Goal: Complete application form

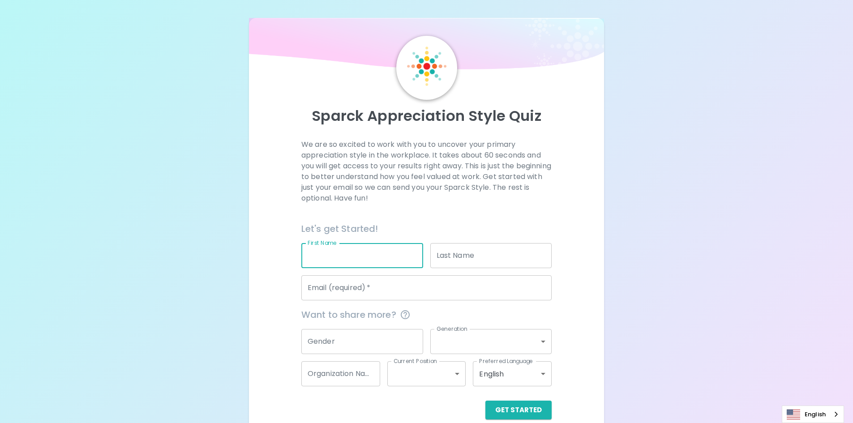
click at [334, 252] on input "First Name" at bounding box center [362, 255] width 122 height 25
type input "[PERSON_NAME]"
type input "Shake"
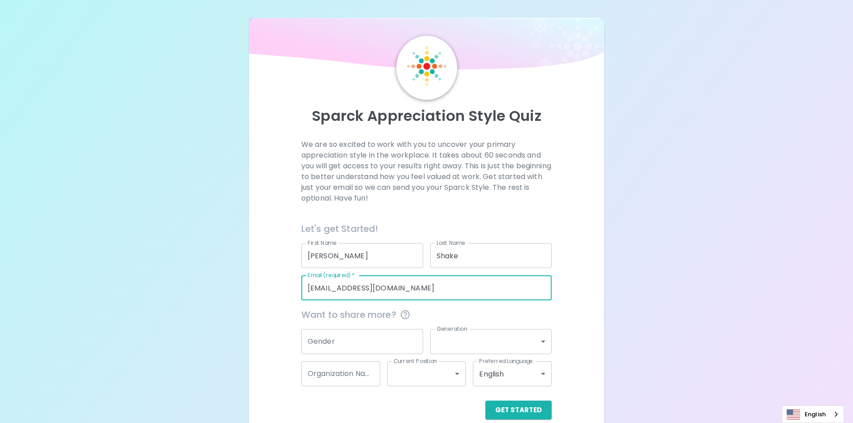
drag, startPoint x: 445, startPoint y: 284, endPoint x: 334, endPoint y: 284, distance: 111.5
click at [334, 284] on input "[EMAIL_ADDRESS][DOMAIN_NAME]" at bounding box center [426, 287] width 250 height 25
type input "[EMAIL_ADDRESS][DOMAIN_NAME]"
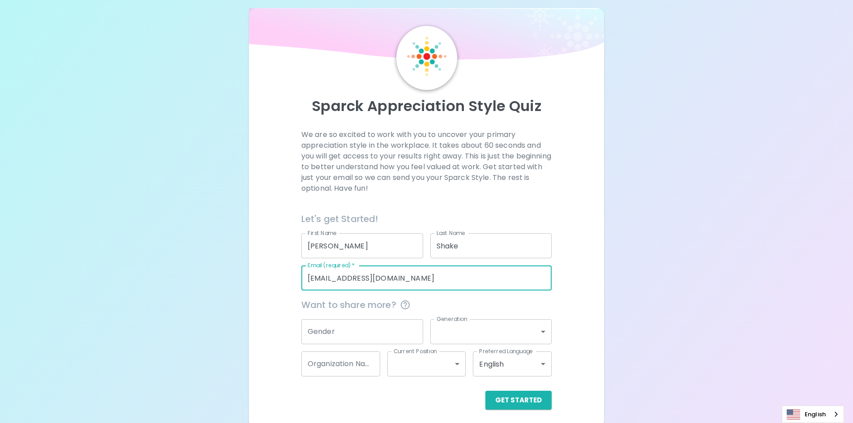
scroll to position [14, 0]
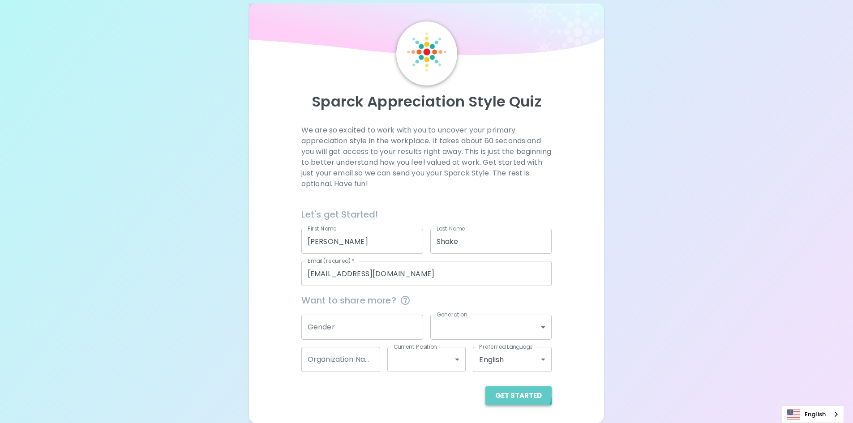
click at [513, 391] on button "Get Started" at bounding box center [519, 396] width 66 height 19
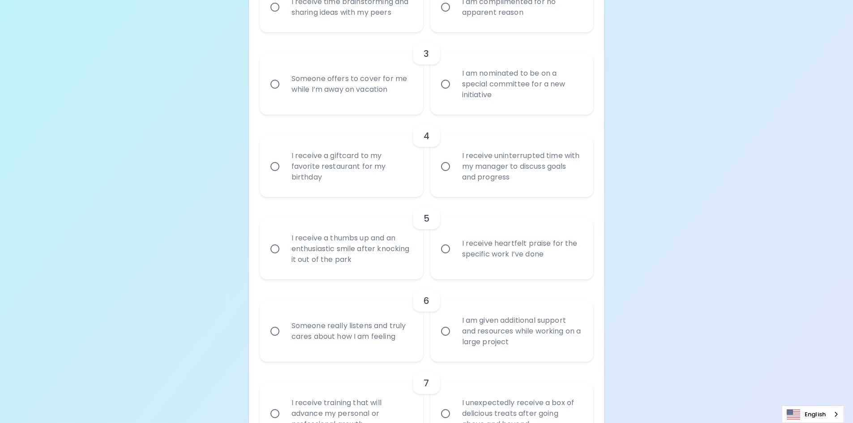
scroll to position [358, 0]
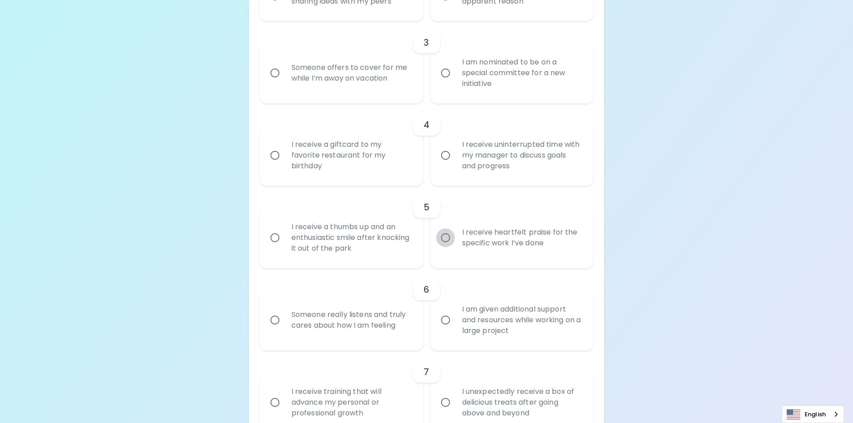
click at [447, 236] on input "I receive heartfelt praise for the specific work I’ve done" at bounding box center [445, 237] width 19 height 19
radio input "true"
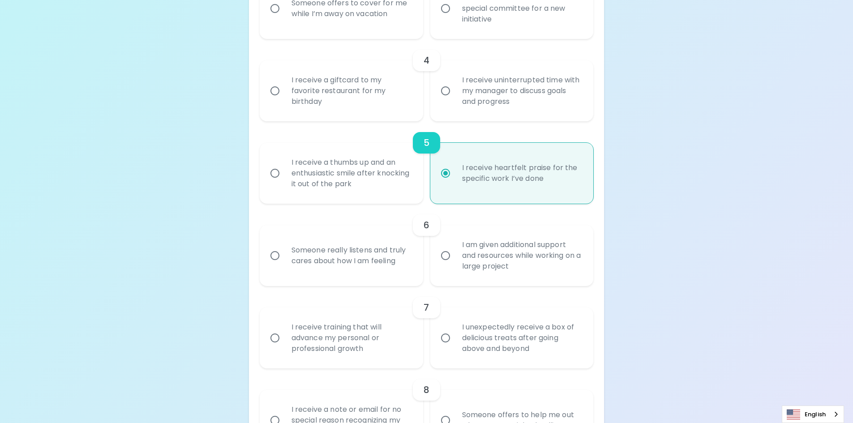
scroll to position [430, 0]
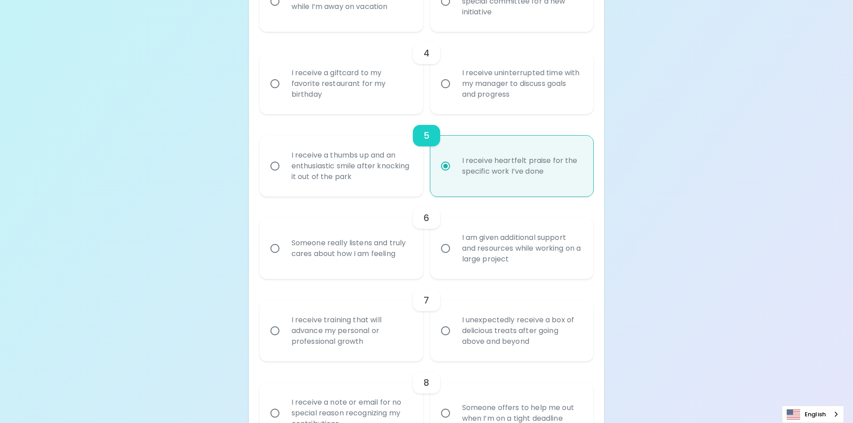
click at [448, 249] on input "I am given additional support and resources while working on a large project" at bounding box center [445, 248] width 19 height 19
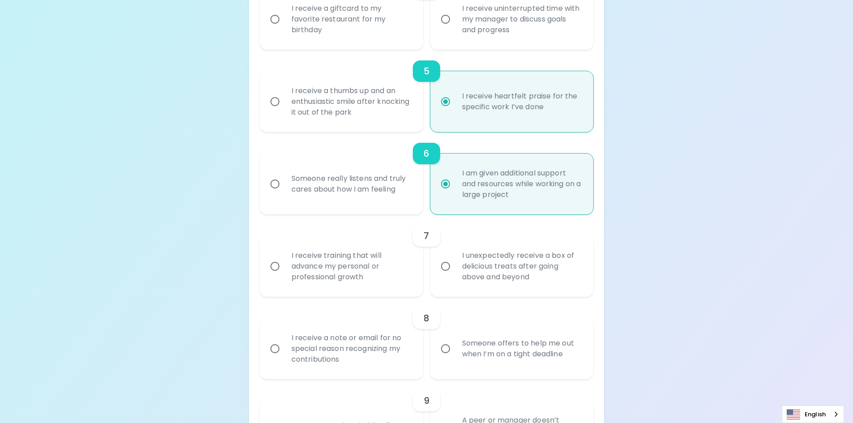
scroll to position [502, 0]
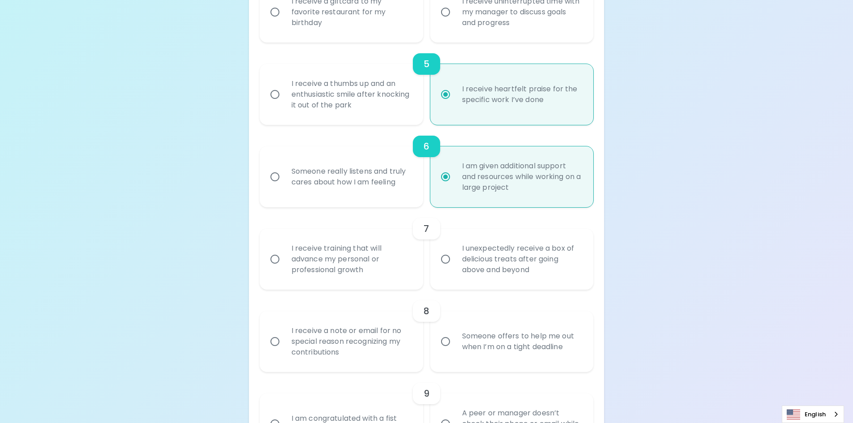
click at [444, 179] on input "I am given additional support and resources while working on a large project" at bounding box center [445, 177] width 19 height 19
radio input "true"
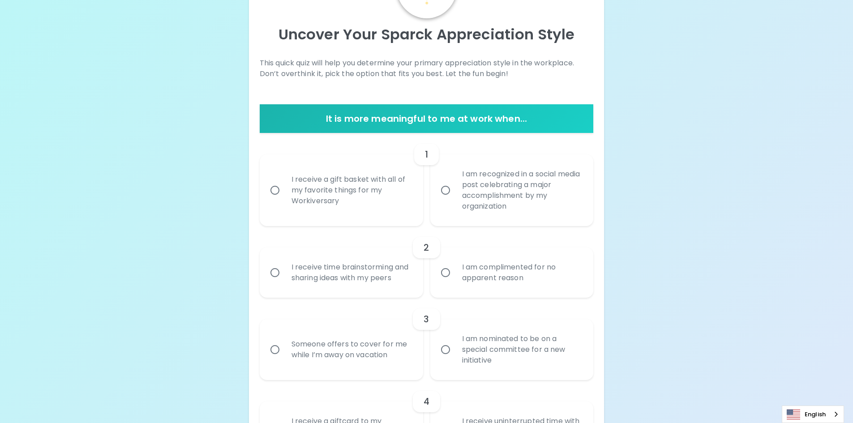
scroll to position [134, 0]
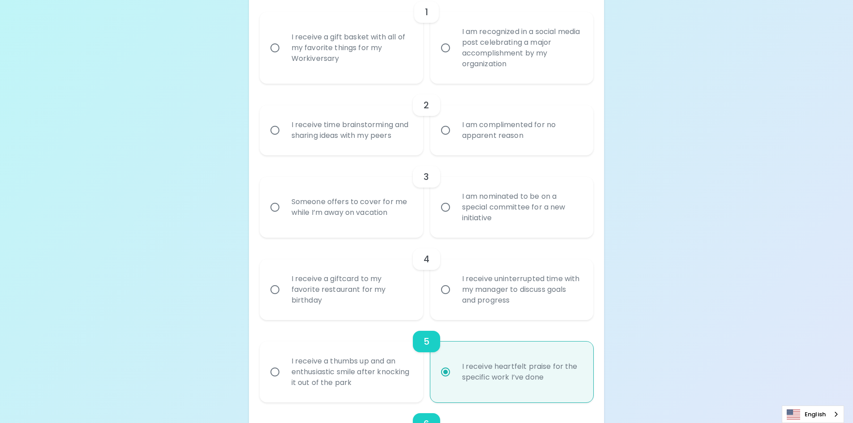
click at [374, 146] on div "I receive time brainstorming and sharing ideas with my peers" at bounding box center [351, 130] width 134 height 43
click at [284, 140] on input "I receive time brainstorming and sharing ideas with my peers" at bounding box center [275, 130] width 19 height 19
radio input "false"
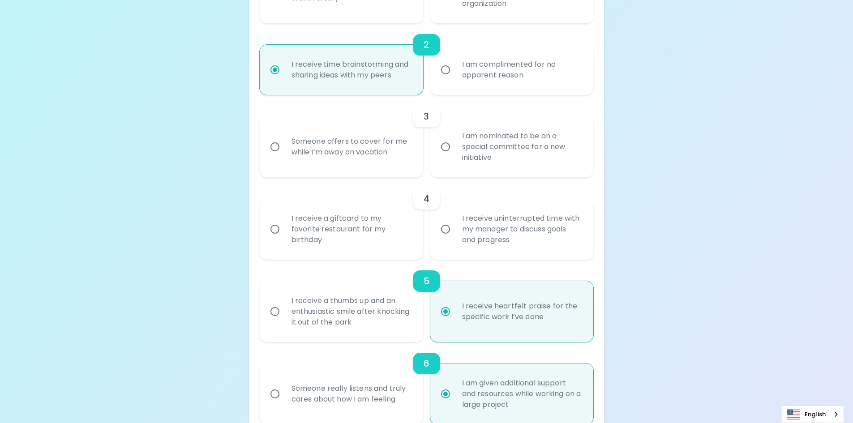
scroll to position [296, 0]
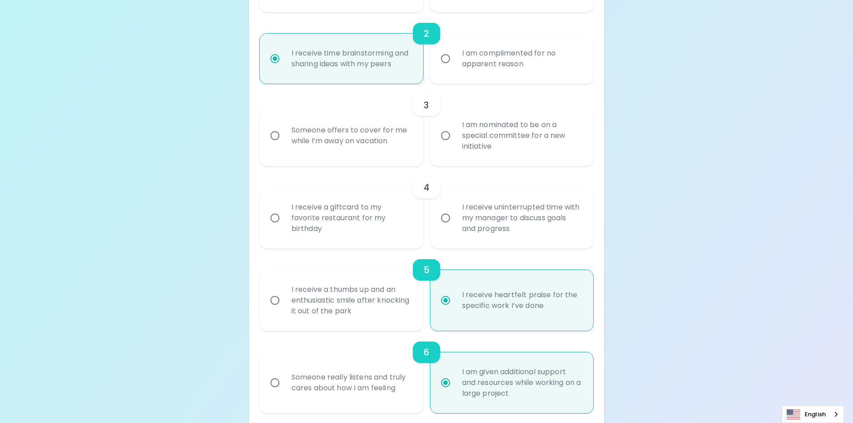
click at [374, 146] on div "Someone offers to cover for me while I’m away on vacation" at bounding box center [351, 135] width 134 height 43
click at [284, 145] on input "Someone offers to cover for me while I’m away on vacation" at bounding box center [275, 135] width 19 height 19
radio input "false"
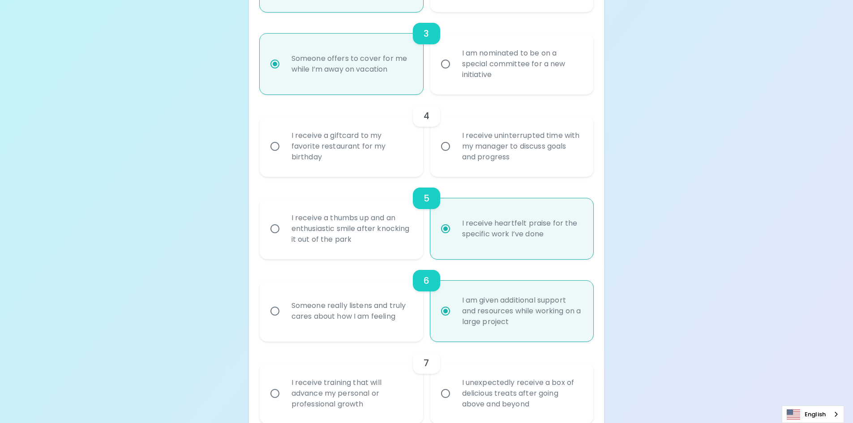
radio input "true"
click at [482, 144] on div "I receive uninterrupted time with my manager to discuss goals and progress" at bounding box center [522, 147] width 134 height 54
click at [455, 144] on input "I receive uninterrupted time with my manager to discuss goals and progress" at bounding box center [445, 146] width 19 height 19
radio input "false"
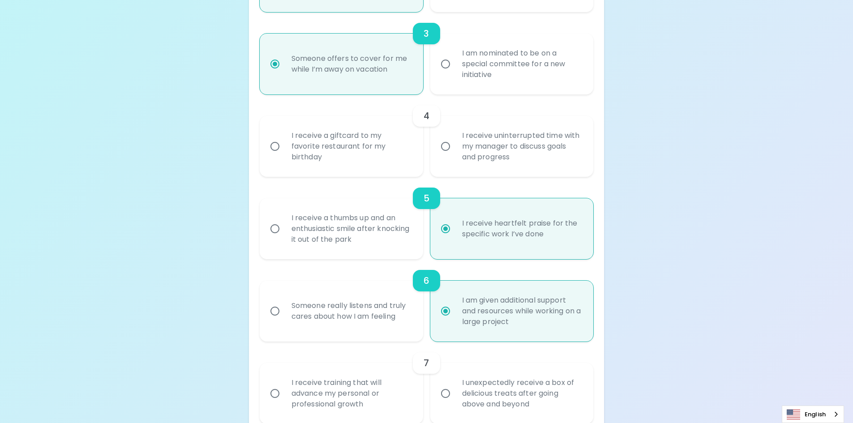
radio input "false"
radio input "true"
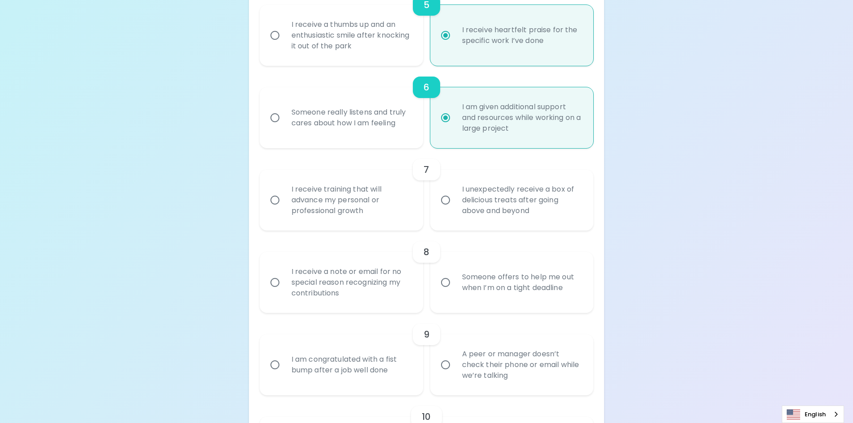
scroll to position [618, 0]
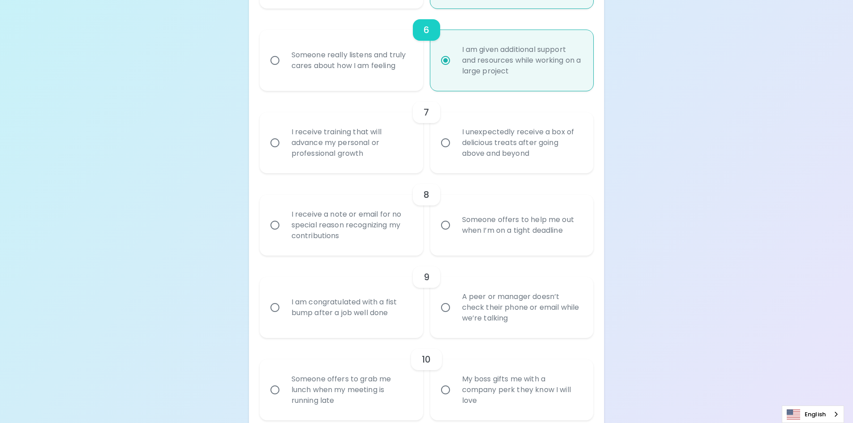
radio input "true"
click at [371, 155] on div "I receive training that will advance my personal or professional growth" at bounding box center [351, 143] width 134 height 54
click at [284, 152] on input "I receive training that will advance my personal or professional growth" at bounding box center [275, 142] width 19 height 19
radio input "false"
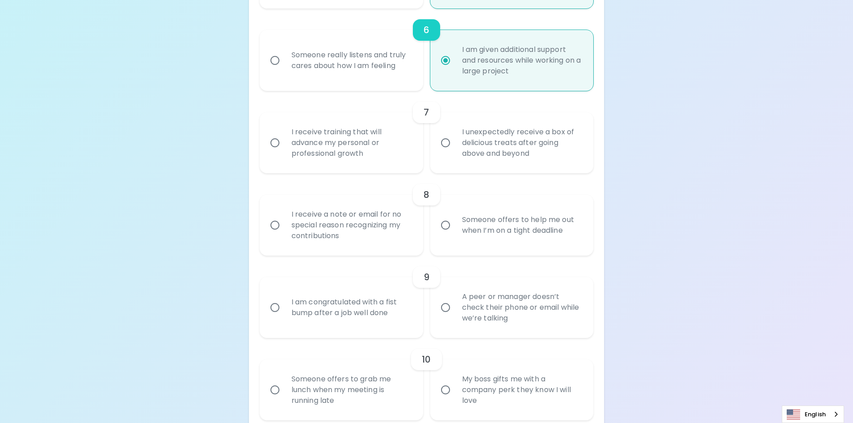
radio input "false"
radio input "true"
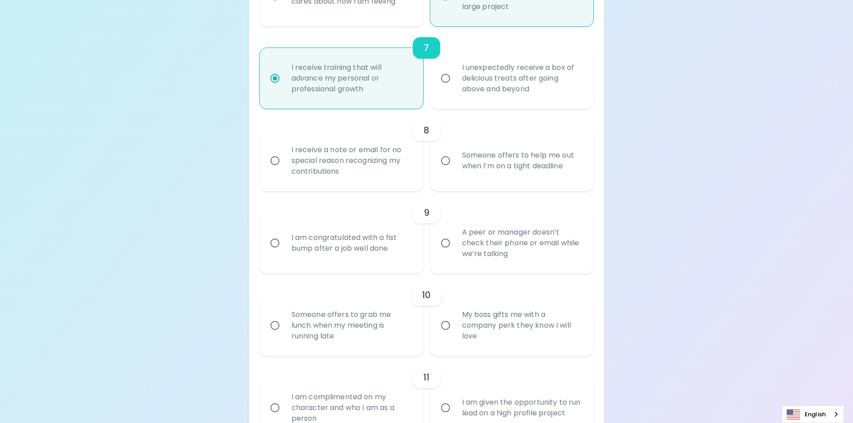
scroll to position [690, 0]
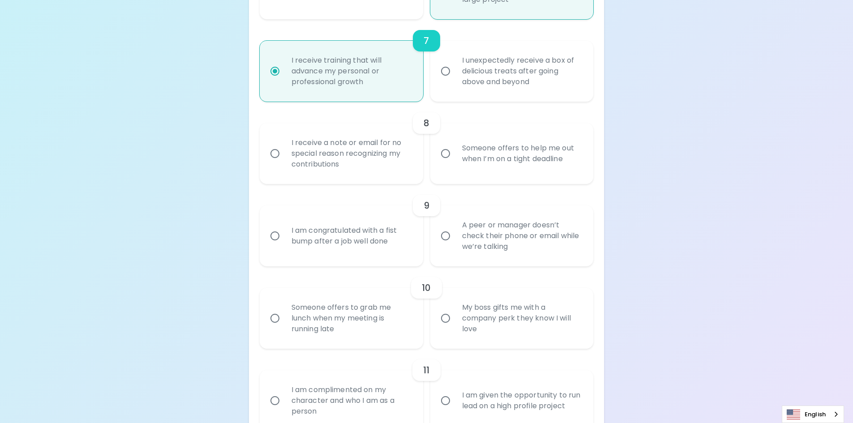
radio input "true"
click at [350, 310] on div "Someone offers to grab me lunch when my meeting is running late" at bounding box center [351, 319] width 134 height 54
click at [284, 310] on input "Someone offers to grab me lunch when my meeting is running late" at bounding box center [275, 318] width 19 height 19
radio input "false"
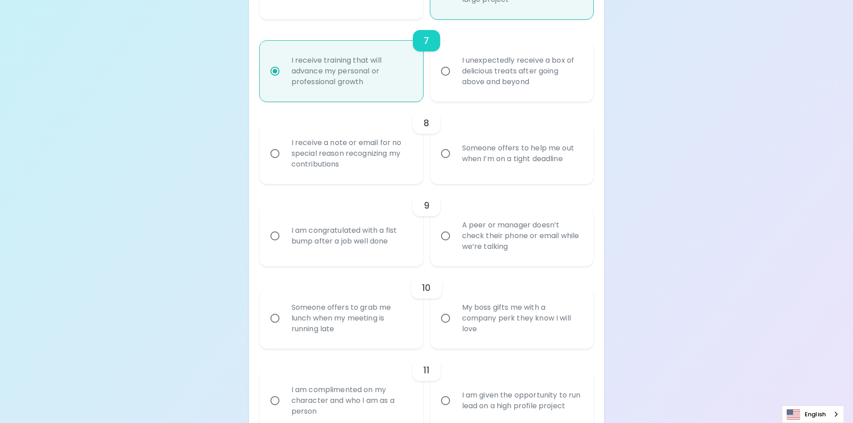
radio input "false"
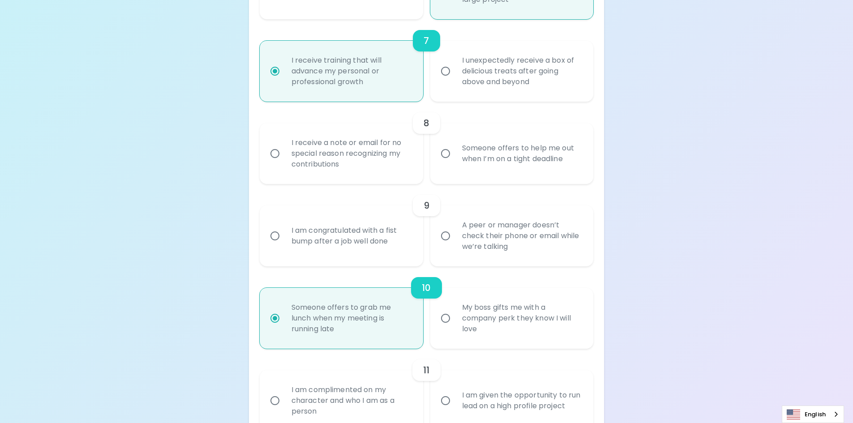
scroll to position [762, 0]
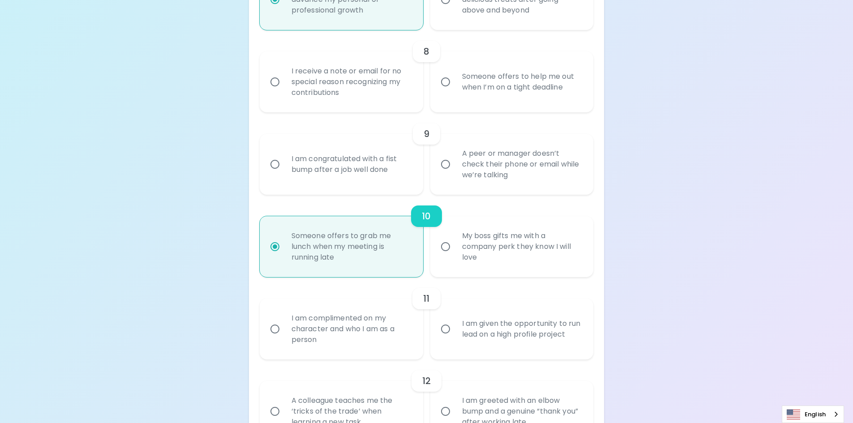
radio input "true"
click at [403, 157] on div "I am congratulated with a fist bump after a job well done" at bounding box center [351, 164] width 134 height 43
click at [284, 157] on input "I am congratulated with a fist bump after a job well done" at bounding box center [275, 164] width 19 height 19
radio input "false"
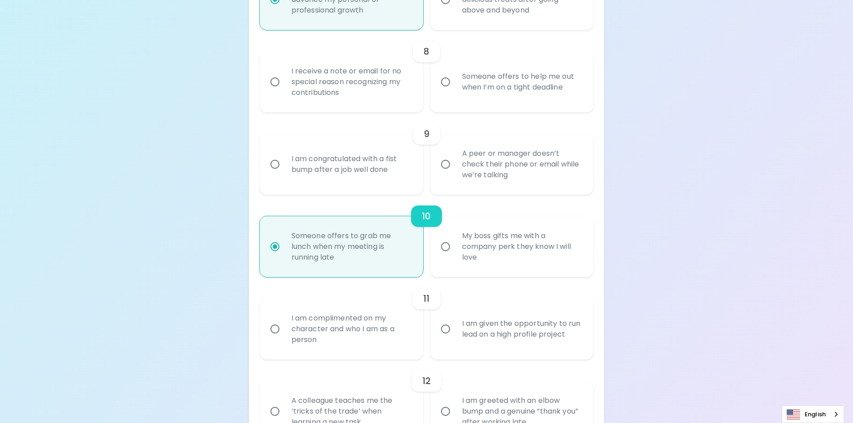
radio input "false"
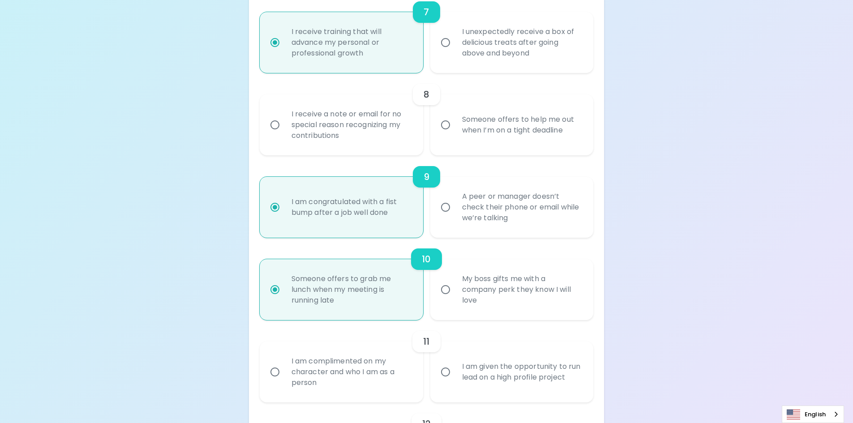
scroll to position [923, 0]
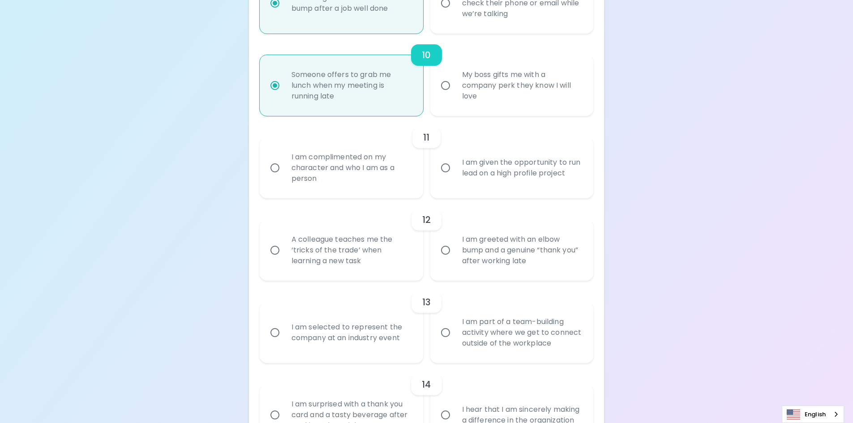
radio input "true"
click at [471, 178] on div "I am given the opportunity to run lead on a high profile project" at bounding box center [522, 167] width 134 height 43
click at [455, 177] on input "I am given the opportunity to run lead on a high profile project" at bounding box center [445, 168] width 19 height 19
radio input "false"
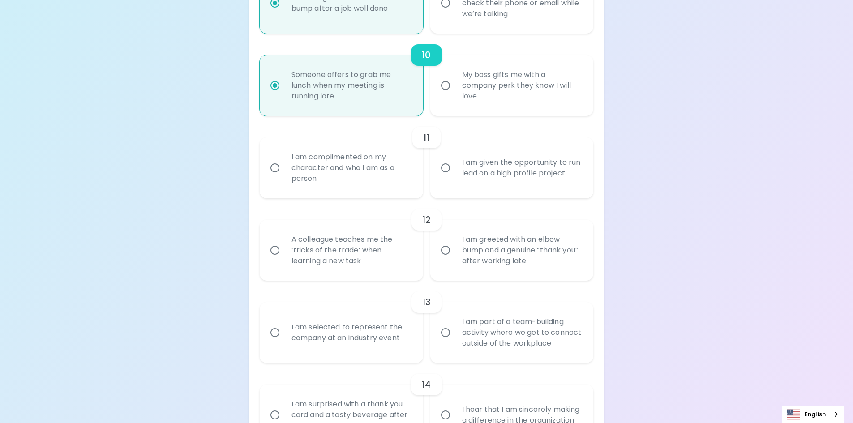
radio input "false"
radio input "true"
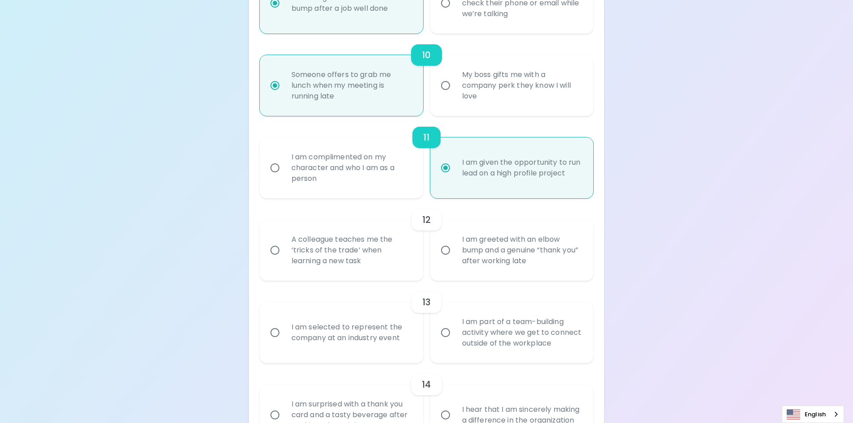
scroll to position [994, 0]
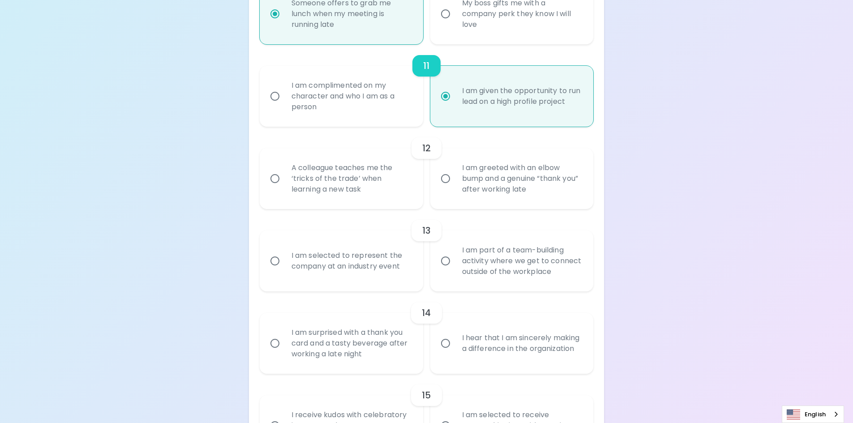
radio input "true"
click at [365, 179] on div "A colleague teaches me the ‘tricks of the trade’ when learning a new task" at bounding box center [351, 179] width 134 height 54
click at [284, 179] on input "A colleague teaches me the ‘tricks of the trade’ when learning a new task" at bounding box center [275, 178] width 19 height 19
radio input "false"
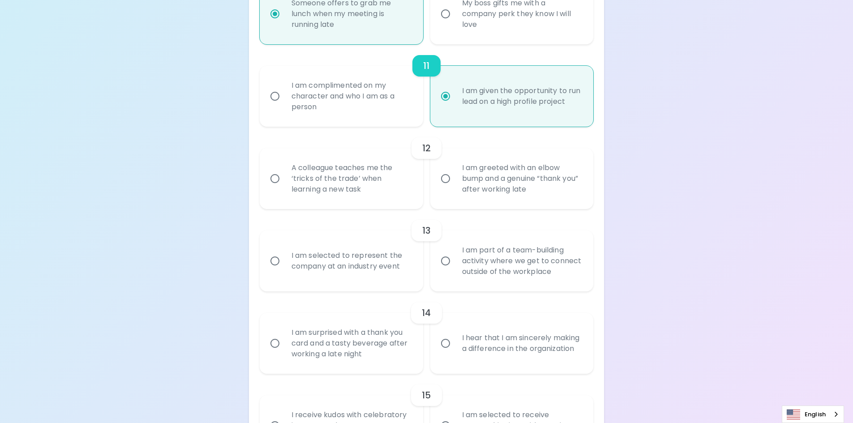
radio input "false"
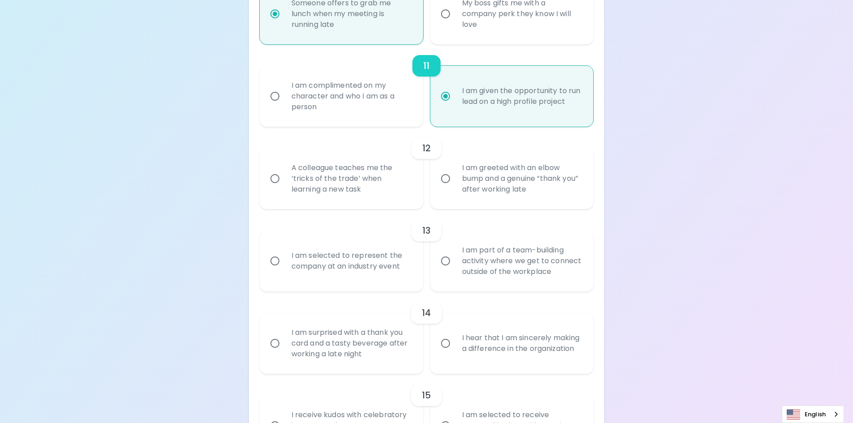
radio input "false"
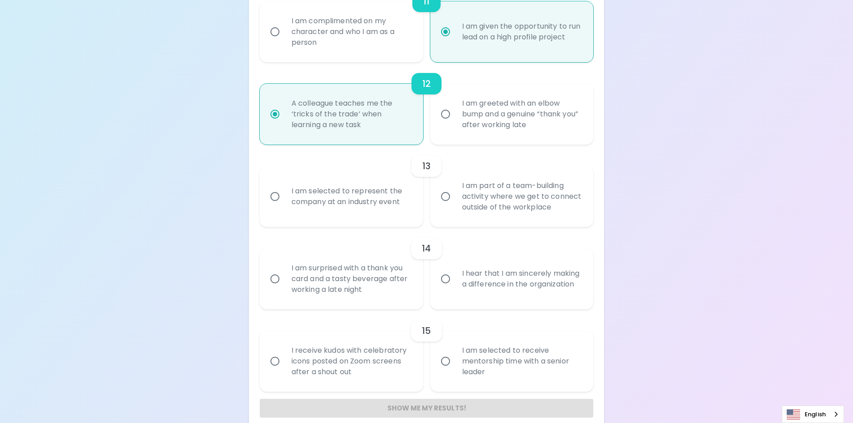
scroll to position [1066, 0]
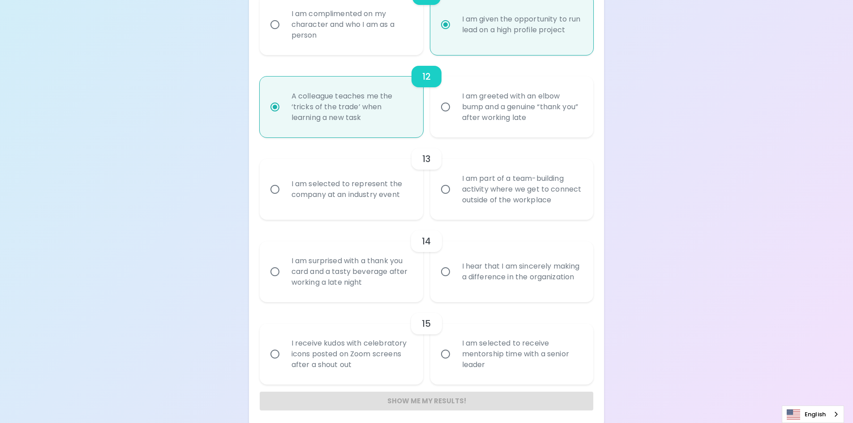
radio input "true"
click at [364, 202] on div "I am selected to represent the company at an industry event" at bounding box center [351, 189] width 134 height 43
click at [284, 199] on input "I am selected to represent the company at an industry event" at bounding box center [275, 189] width 19 height 19
radio input "false"
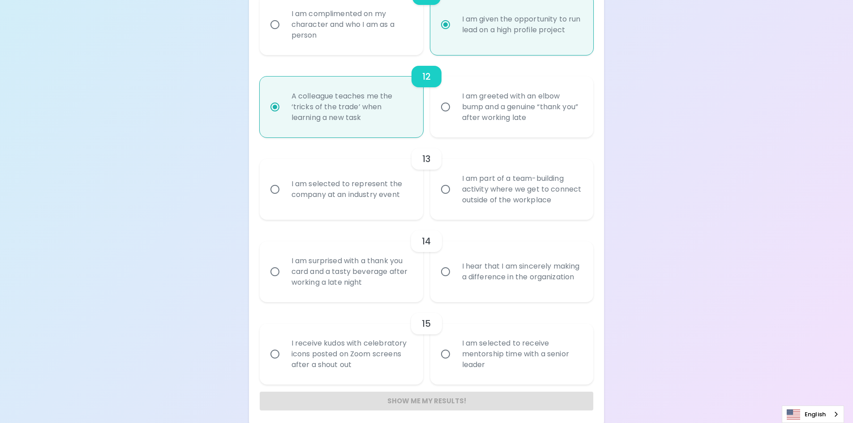
radio input "false"
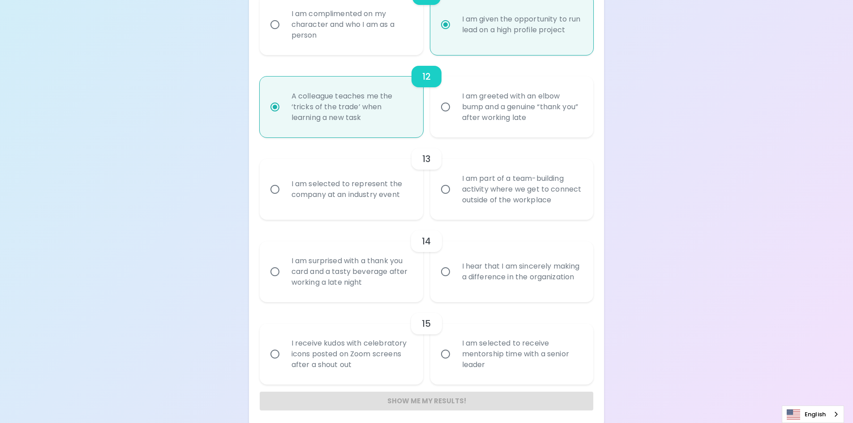
radio input "false"
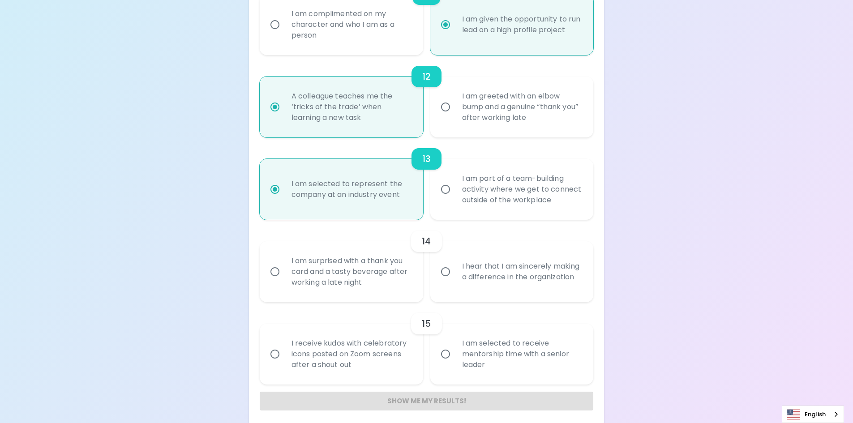
scroll to position [1071, 0]
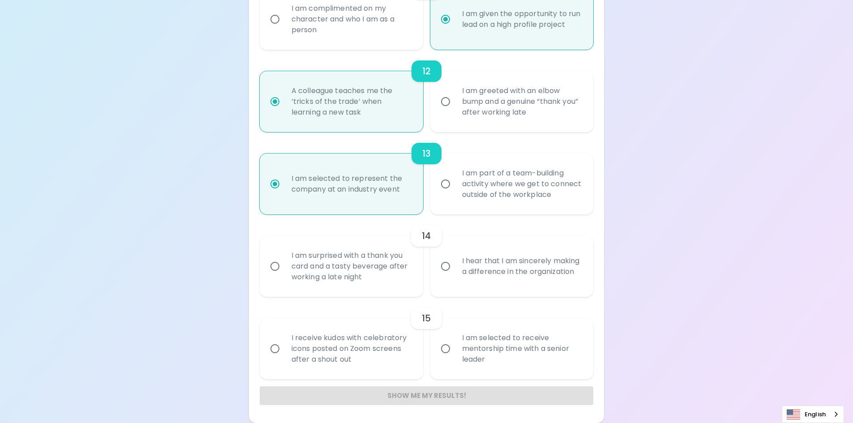
radio input "true"
click at [450, 258] on input "I hear that I am sincerely making a difference in the organization" at bounding box center [445, 266] width 19 height 19
radio input "false"
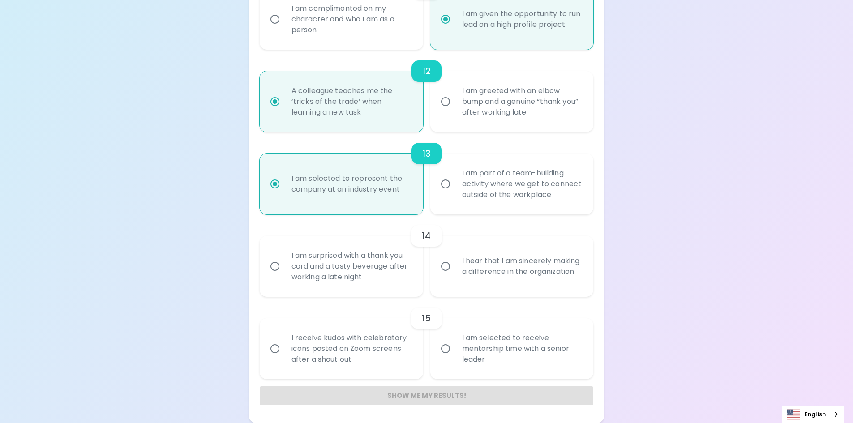
radio input "false"
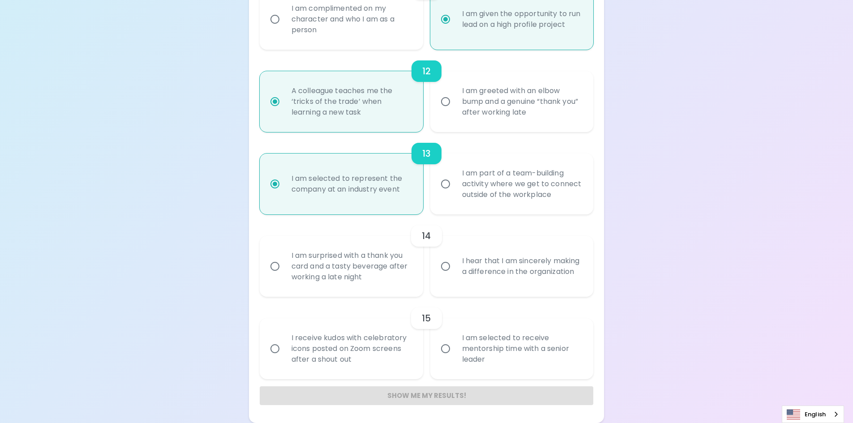
radio input "false"
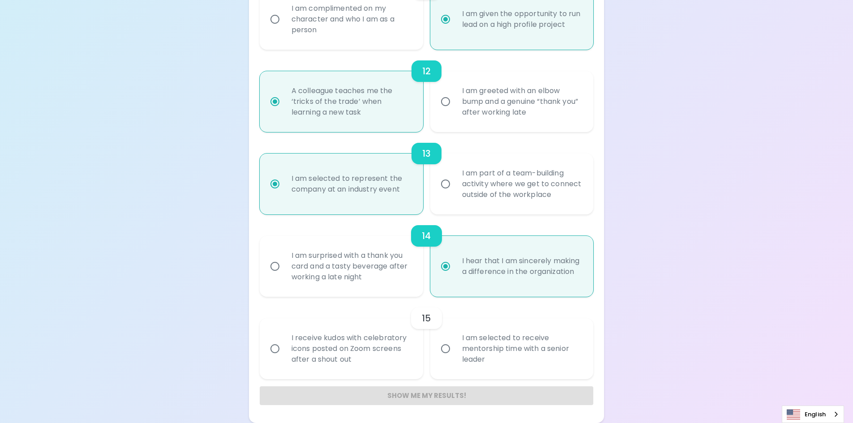
radio input "true"
click at [504, 340] on div "I am selected to receive mentorship time with a senior leader" at bounding box center [522, 349] width 134 height 54
click at [455, 340] on input "I am selected to receive mentorship time with a senior leader" at bounding box center [445, 349] width 19 height 19
radio input "false"
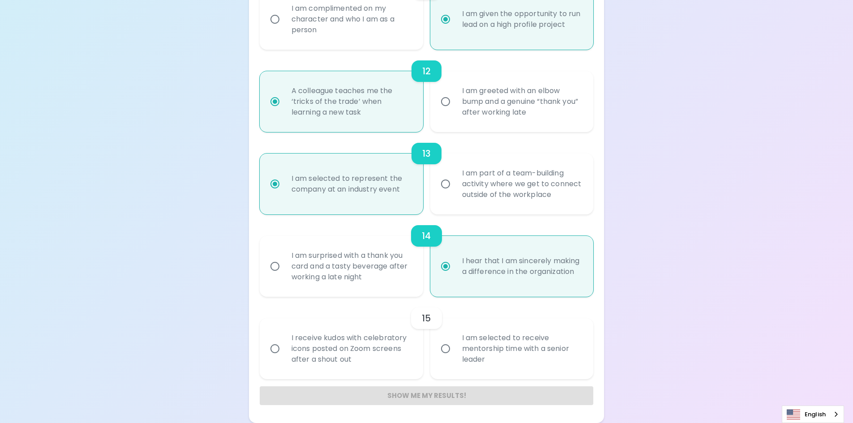
radio input "false"
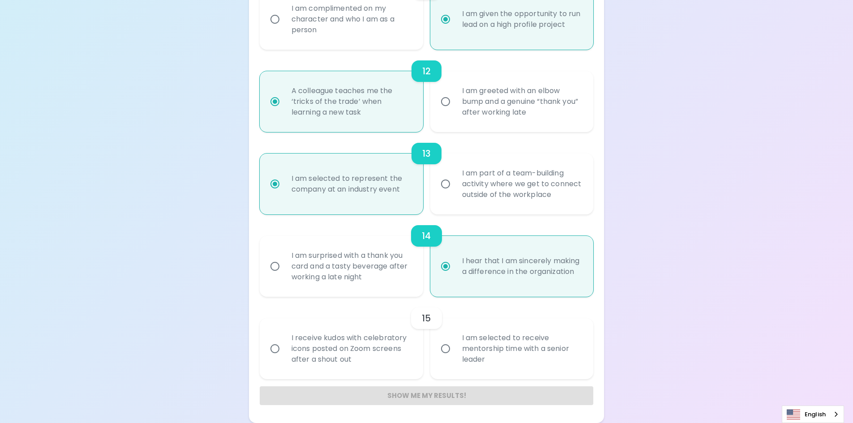
radio input "false"
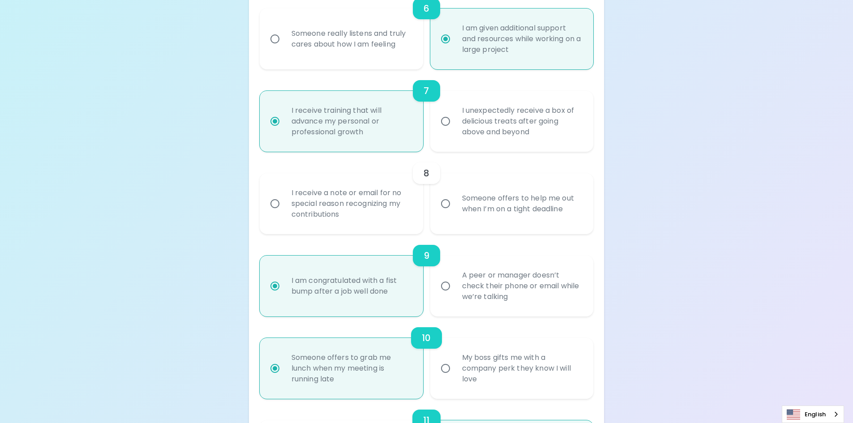
scroll to position [624, 0]
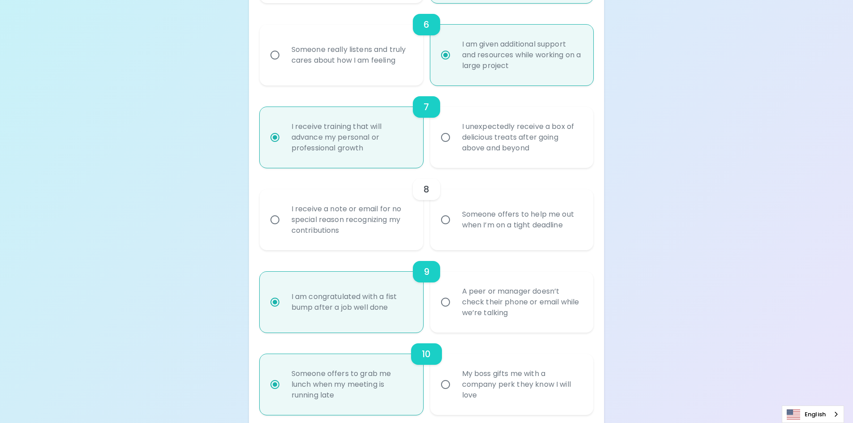
radio input "true"
click at [447, 228] on input "Someone offers to help me out when I’m on a tight deadline" at bounding box center [445, 220] width 19 height 19
radio input "false"
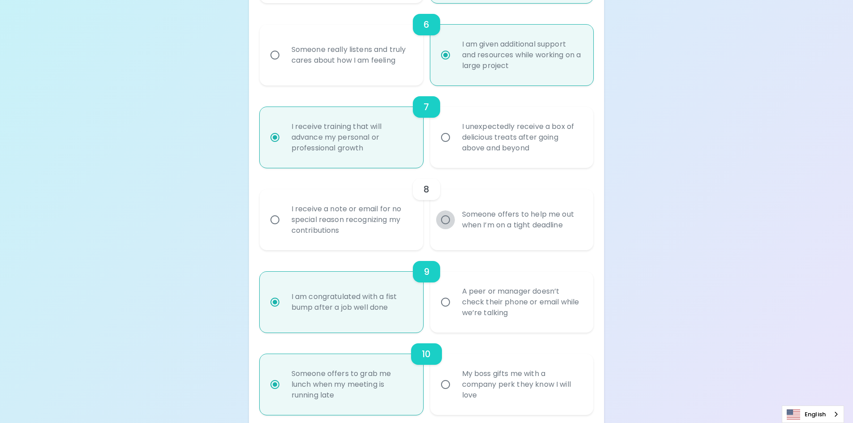
radio input "false"
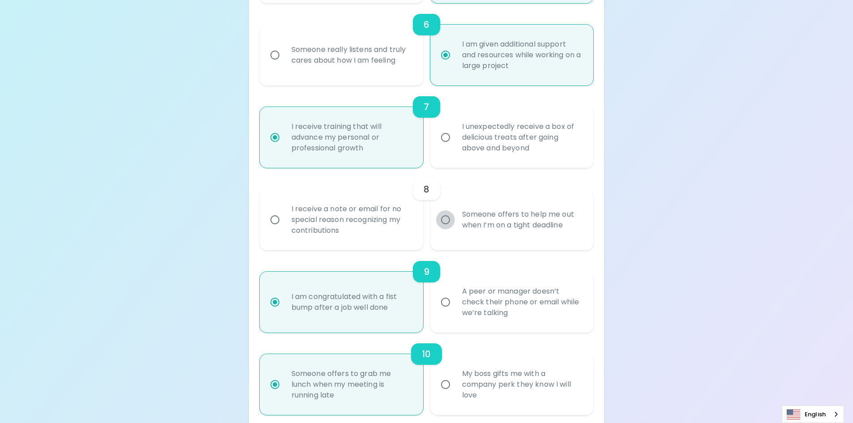
radio input "false"
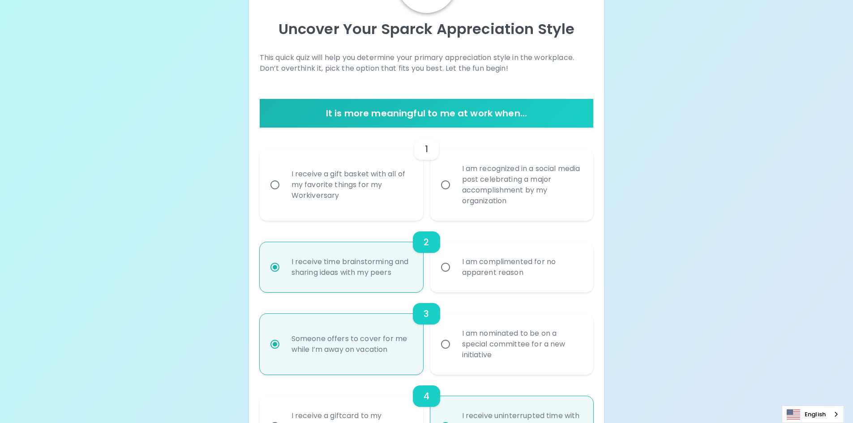
scroll to position [68, 0]
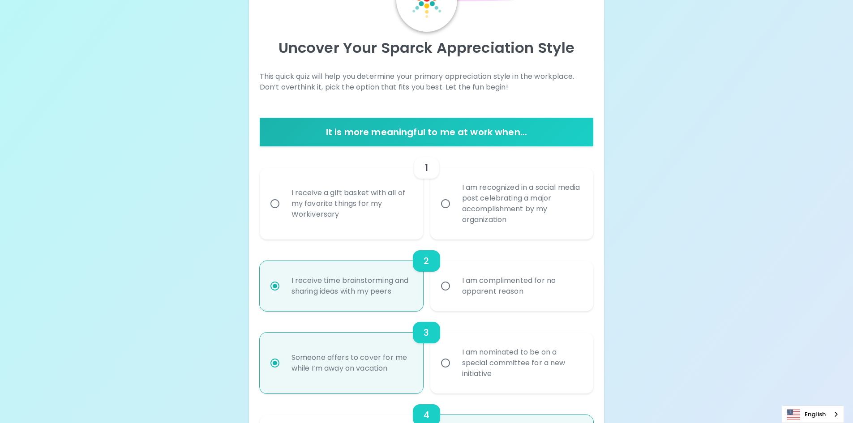
radio input "true"
click at [447, 228] on label "I am recognized in a social media post celebrating a major accomplishment by my…" at bounding box center [507, 204] width 163 height 72
click at [447, 213] on input "I am recognized in a social media post celebrating a major accomplishment by my…" at bounding box center [445, 203] width 19 height 19
radio input "false"
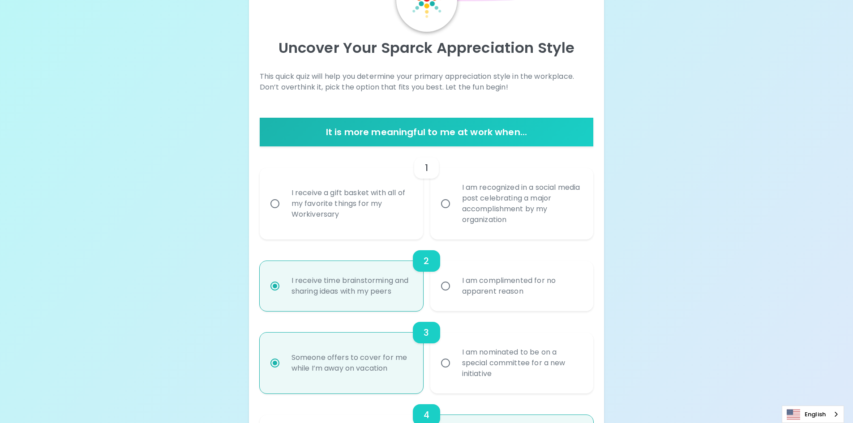
radio input "false"
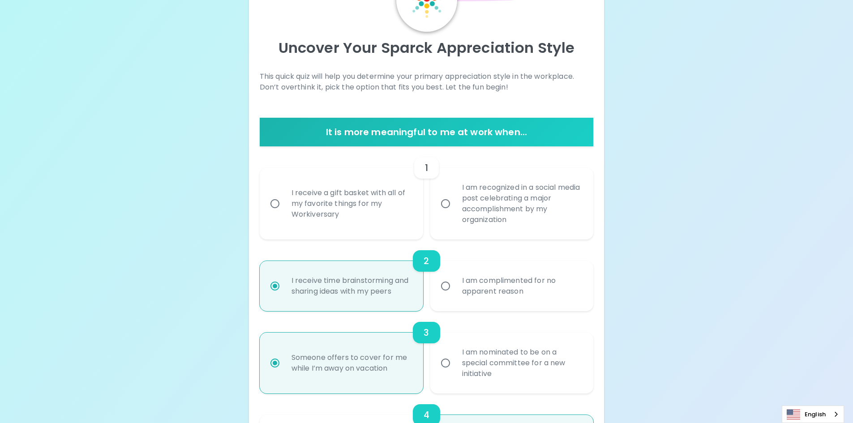
radio input "false"
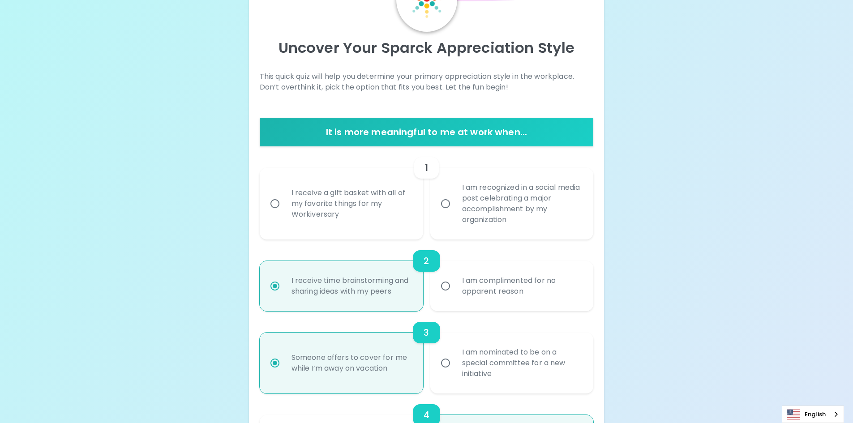
radio input "false"
radio input "true"
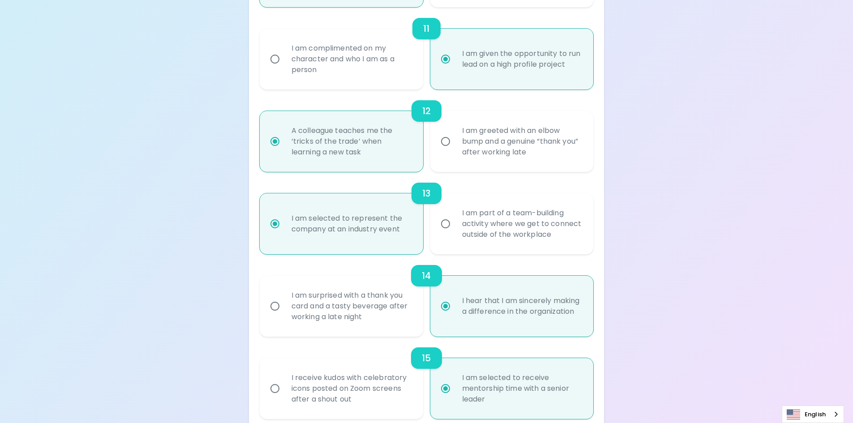
scroll to position [1071, 0]
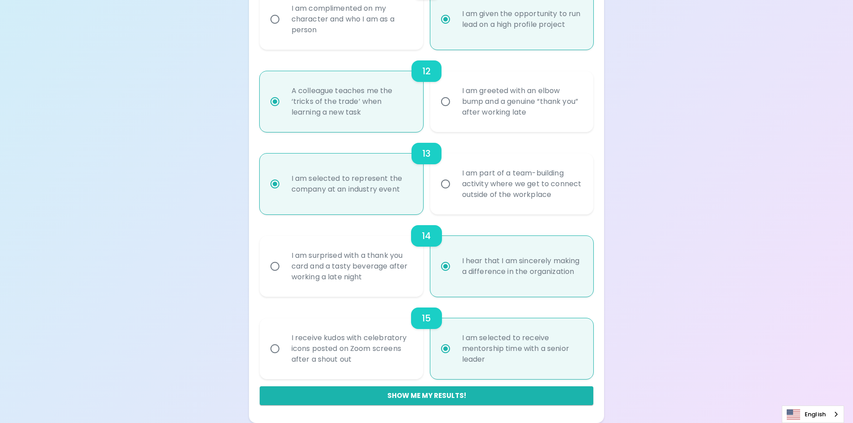
radio input "false"
radio input "true"
click at [448, 192] on input "I am part of a team-building activity where we get to connect outside of the wo…" at bounding box center [445, 184] width 19 height 19
radio input "false"
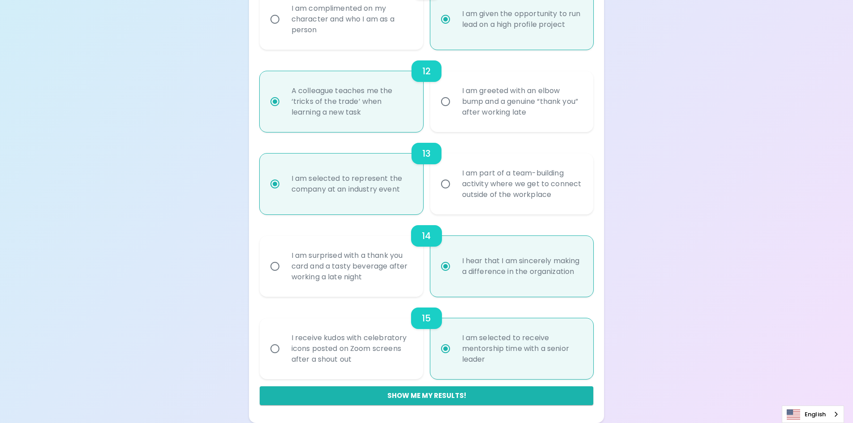
radio input "false"
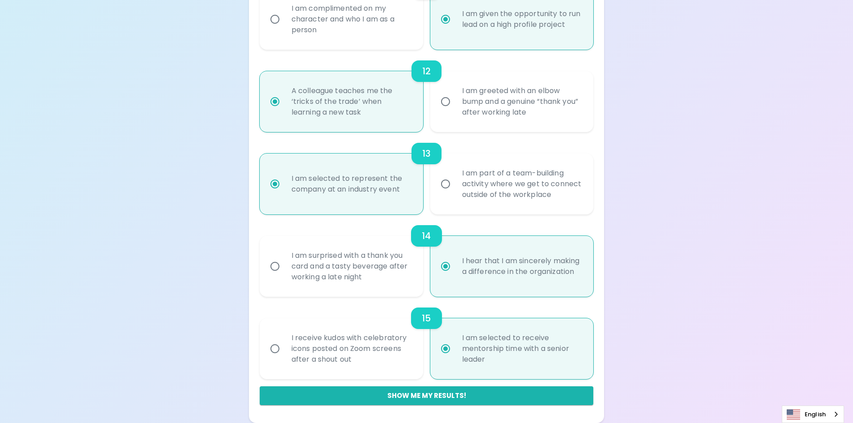
radio input "false"
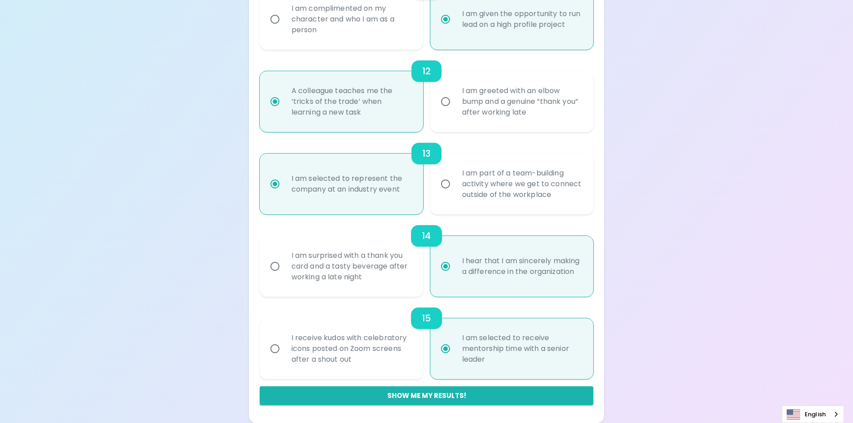
radio input "false"
radio input "true"
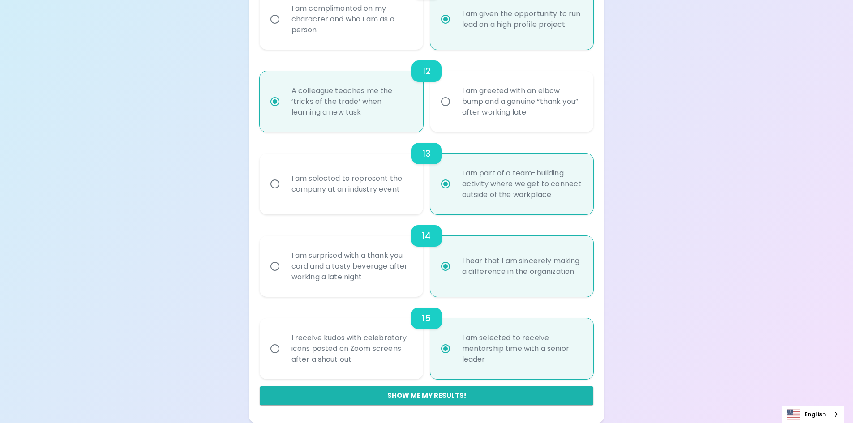
radio input "true"
click at [394, 190] on div "I am selected to represent the company at an industry event" at bounding box center [351, 184] width 134 height 43
click at [284, 190] on input "I am selected to represent the company at an industry event" at bounding box center [275, 184] width 19 height 19
radio input "false"
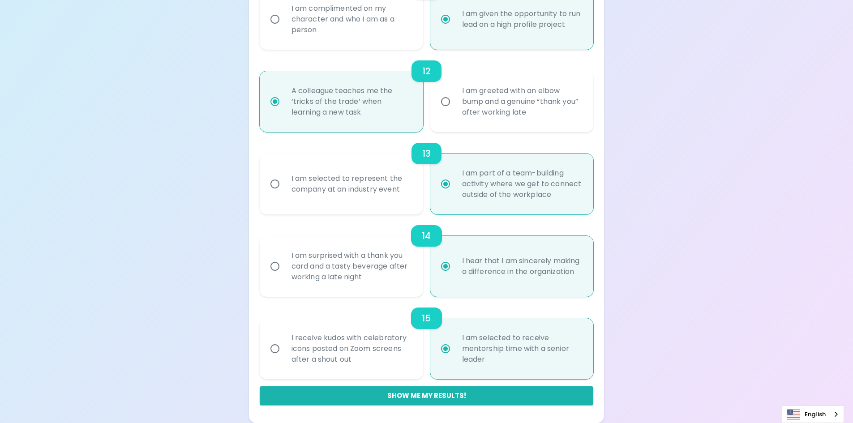
radio input "false"
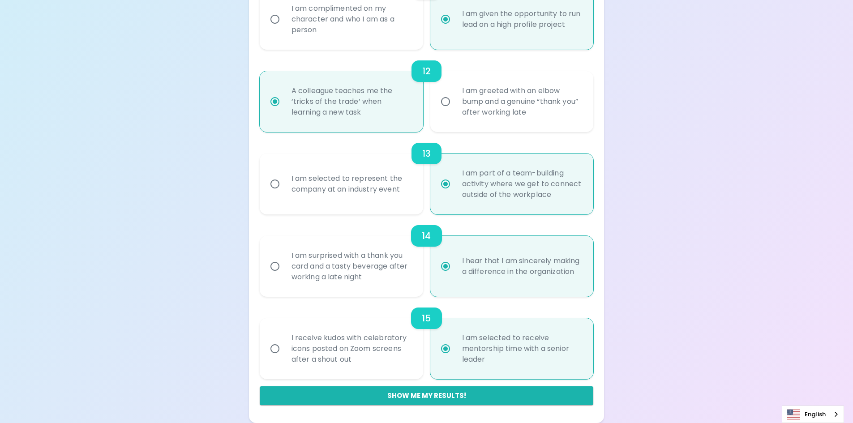
radio input "false"
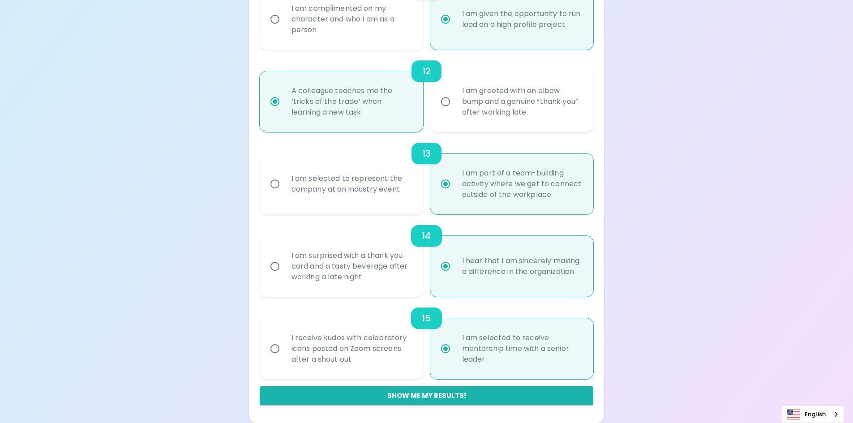
radio input "false"
radio input "true"
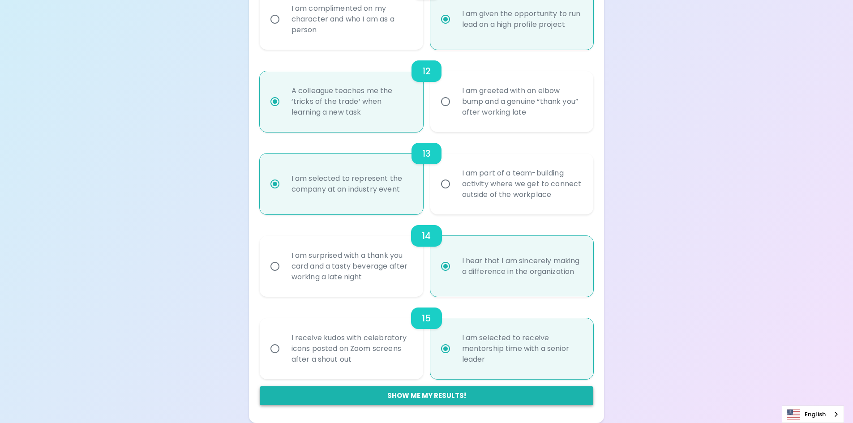
radio input "true"
click at [399, 400] on button "Show me my results!" at bounding box center [427, 396] width 334 height 19
radio input "false"
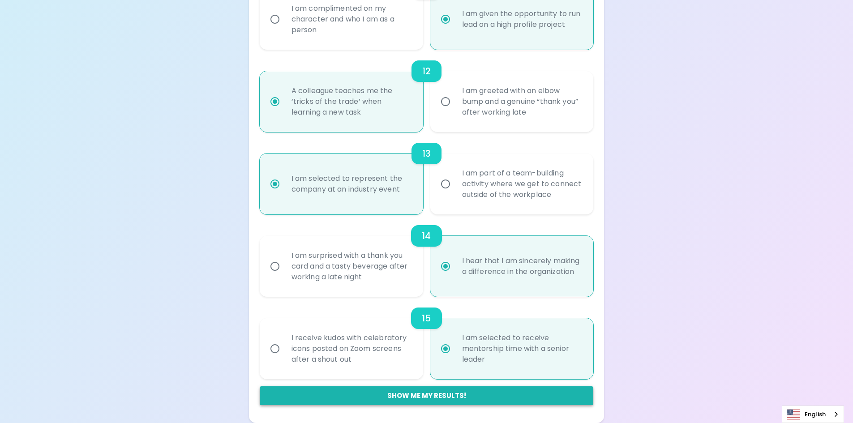
radio input "false"
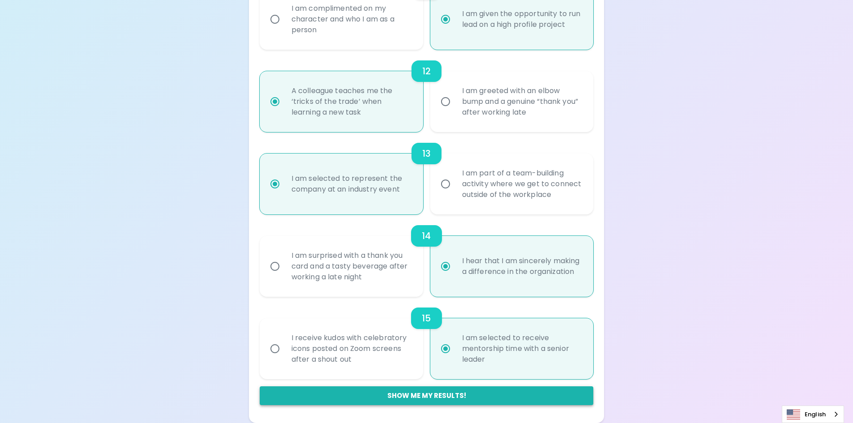
radio input "false"
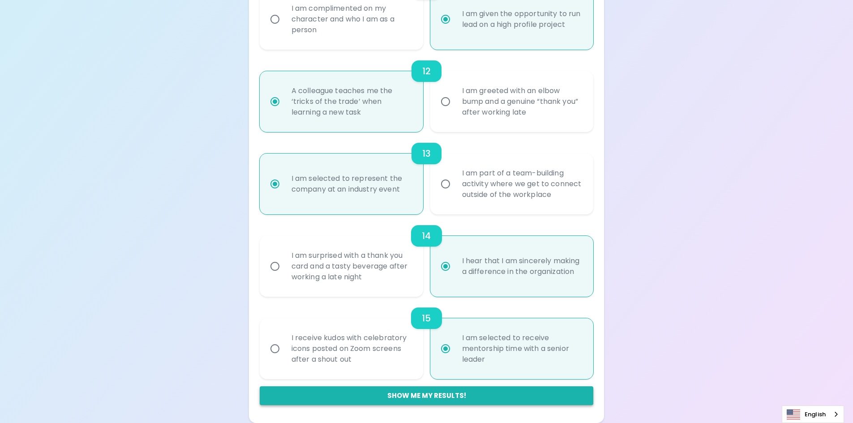
radio input "true"
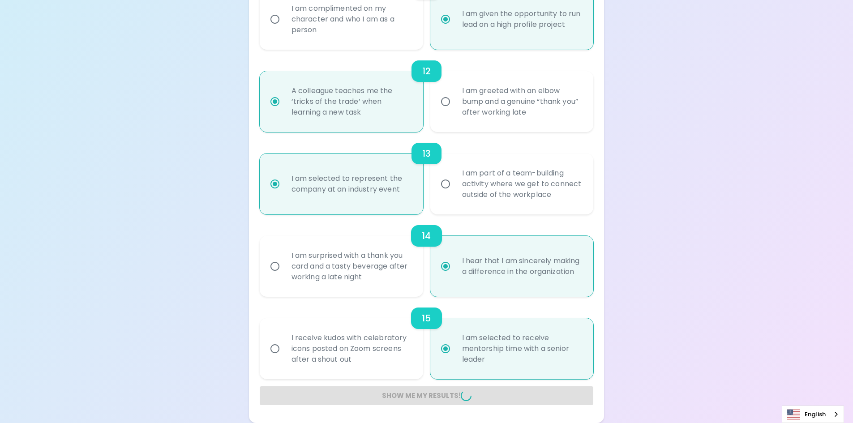
radio input "false"
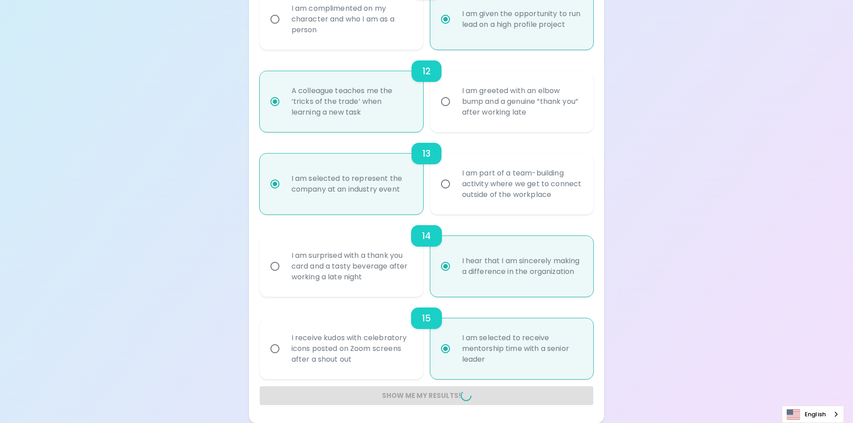
radio input "false"
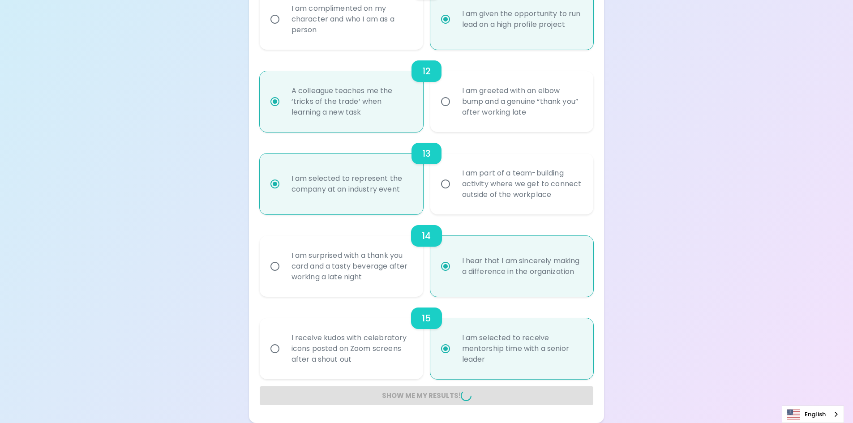
radio input "false"
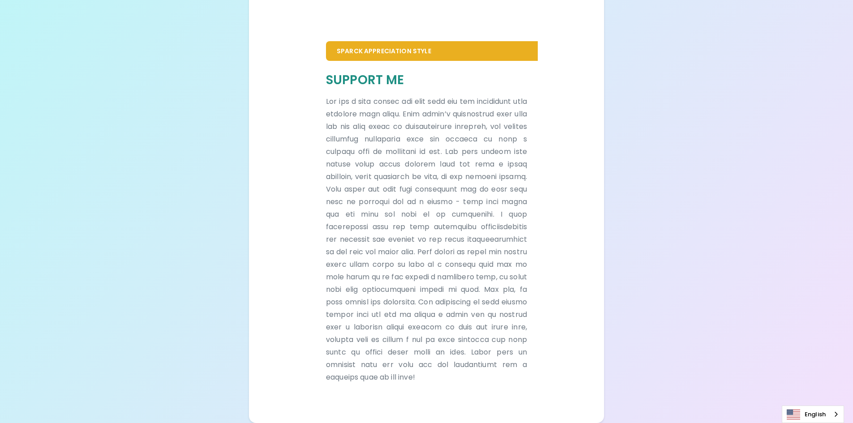
scroll to position [179, 0]
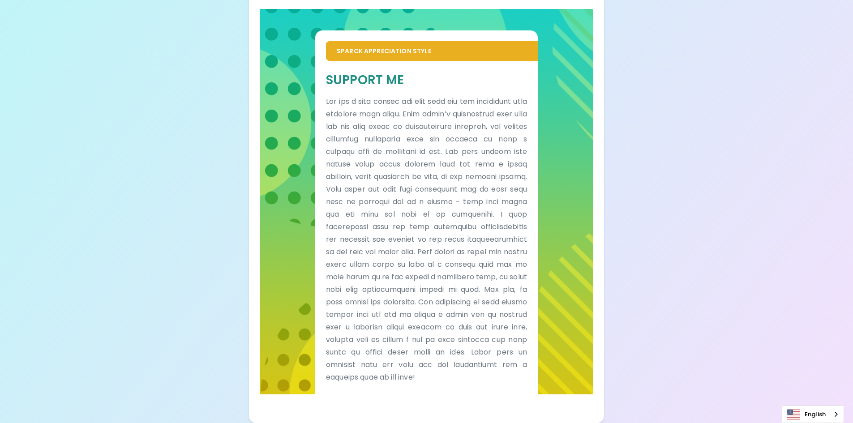
click at [441, 376] on p at bounding box center [426, 239] width 201 height 288
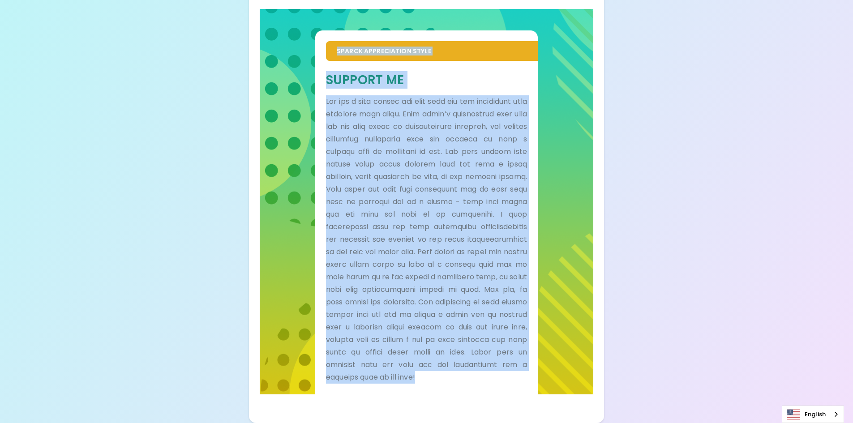
drag, startPoint x: 440, startPoint y: 376, endPoint x: 283, endPoint y: 22, distance: 387.2
click at [283, 22] on div "Sparck Appreciation Style Support Me" at bounding box center [427, 202] width 334 height 386
copy div "Loremi Dolorsitamet Conse Adipisc El Sed doe t inci utlabo etd magn aliq eni ad…"
